Goal: Information Seeking & Learning: Check status

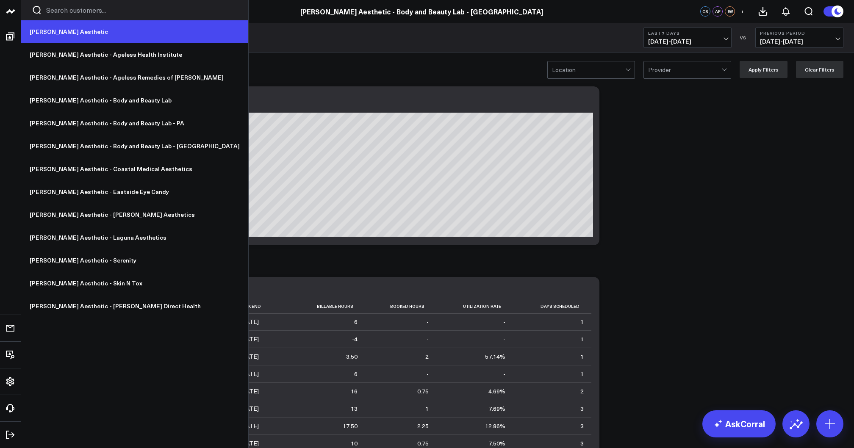
click at [58, 36] on link "[PERSON_NAME] Aesthetic" at bounding box center [134, 31] width 227 height 23
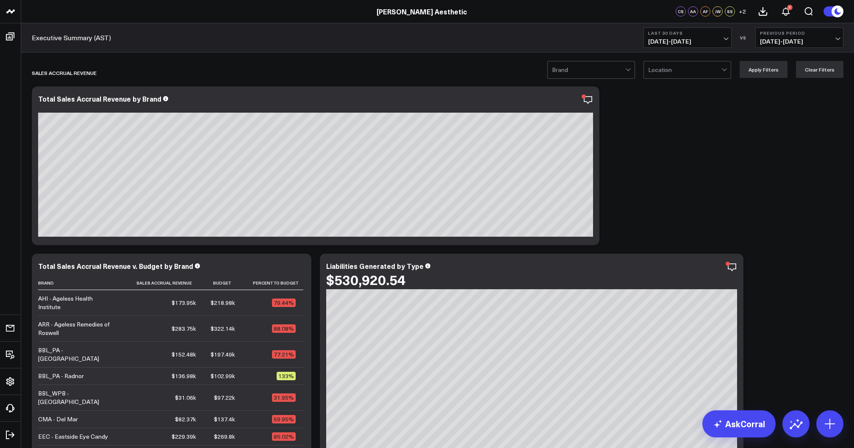
click at [679, 38] on span "[DATE] - [DATE]" at bounding box center [687, 41] width 79 height 7
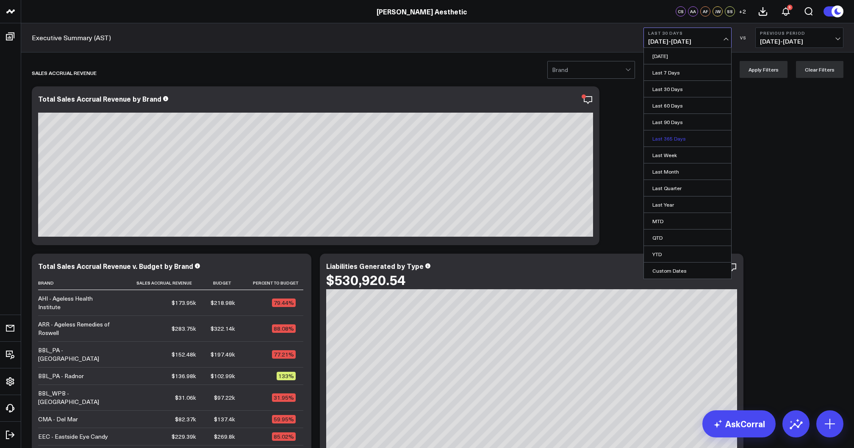
click at [683, 138] on link "Last 365 Days" at bounding box center [687, 138] width 87 height 16
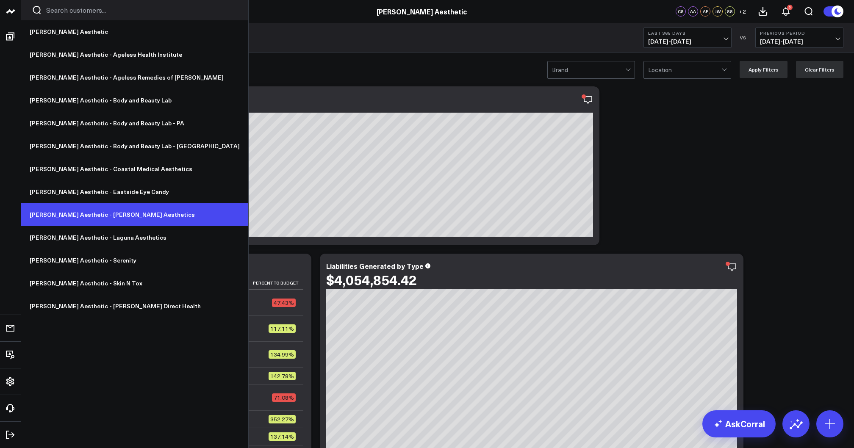
click at [103, 212] on link "[PERSON_NAME] Aesthetic - [PERSON_NAME] Aesthetics" at bounding box center [134, 214] width 227 height 23
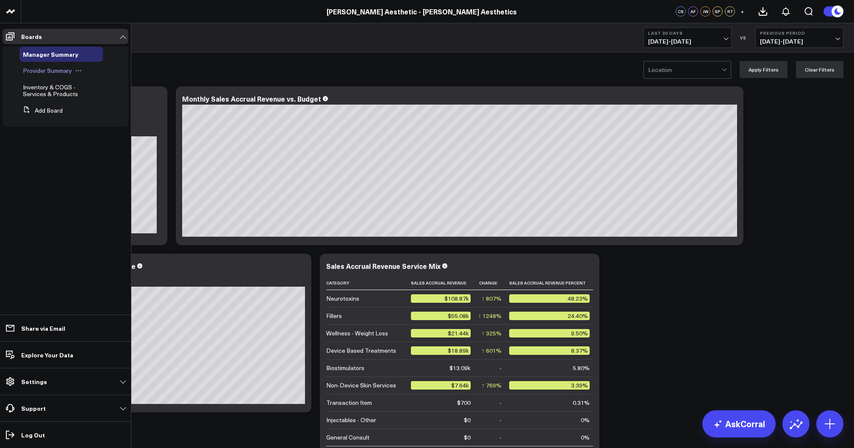
click at [43, 73] on span "Provider Summary" at bounding box center [47, 70] width 49 height 8
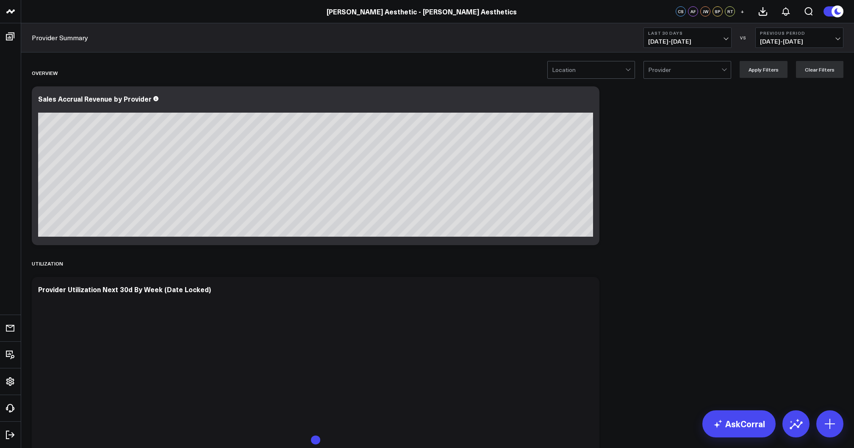
click at [707, 41] on span "[DATE] - [DATE]" at bounding box center [687, 41] width 79 height 7
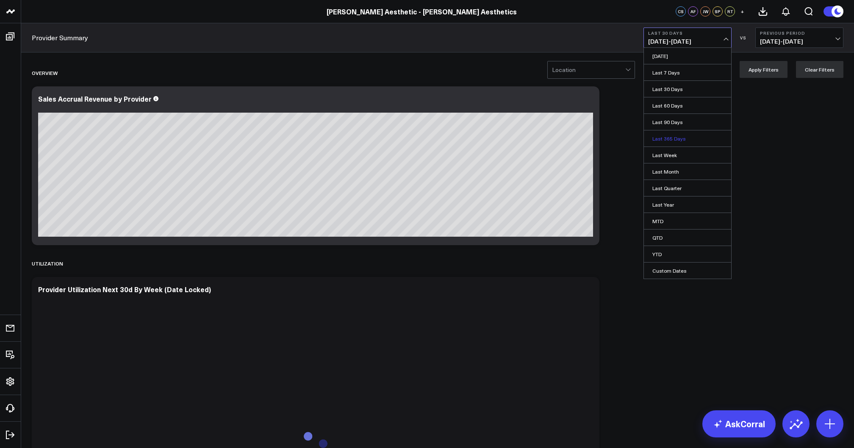
click at [681, 139] on link "Last 365 Days" at bounding box center [687, 138] width 87 height 16
